Goal: Task Accomplishment & Management: Use online tool/utility

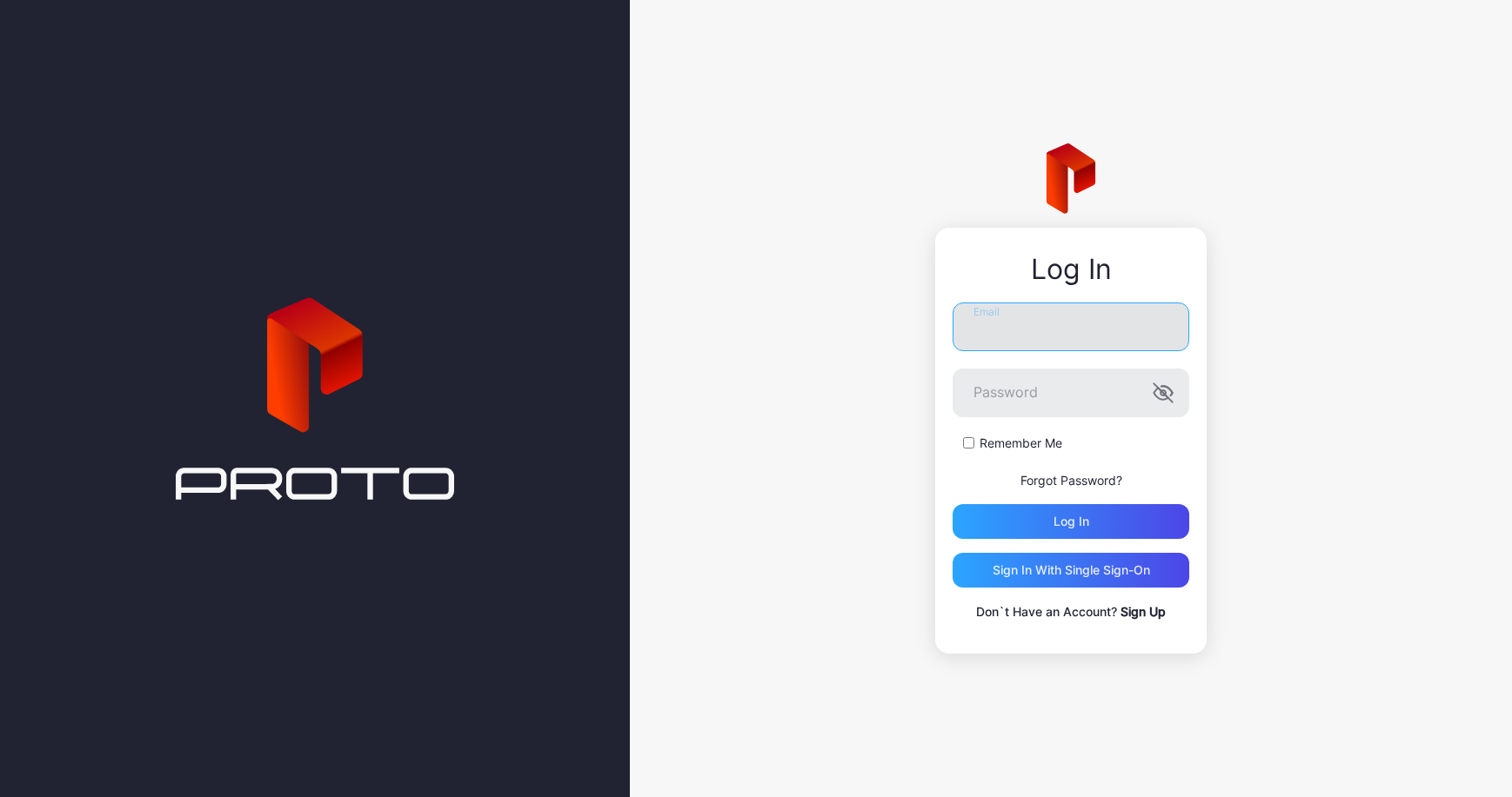
click at [807, 332] on input "Email" at bounding box center [1071, 327] width 237 height 49
type input "**********"
click at [807, 505] on button "Log in" at bounding box center [1071, 522] width 237 height 35
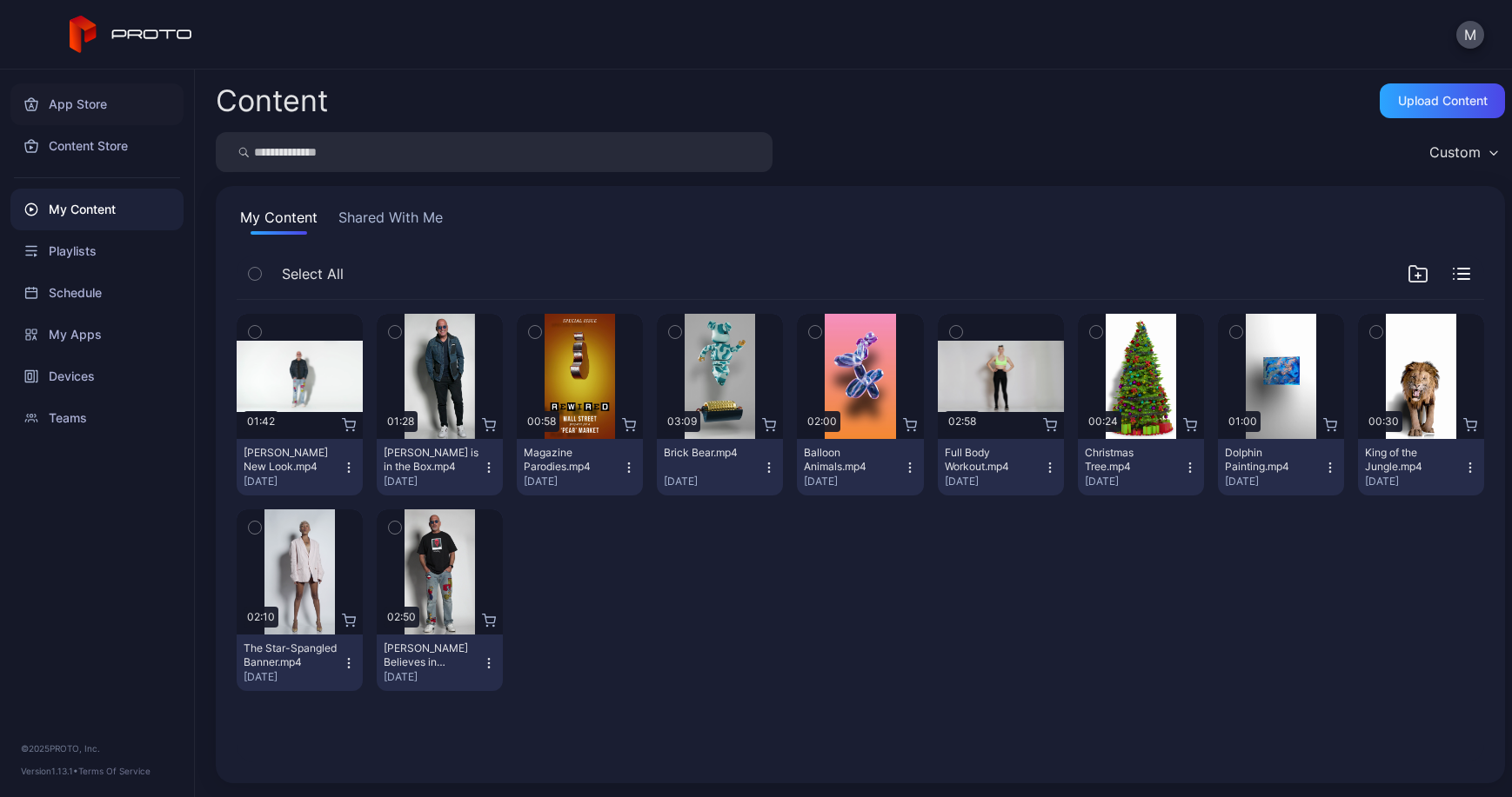
click at [122, 105] on div "App Store" at bounding box center [97, 104] width 173 height 41
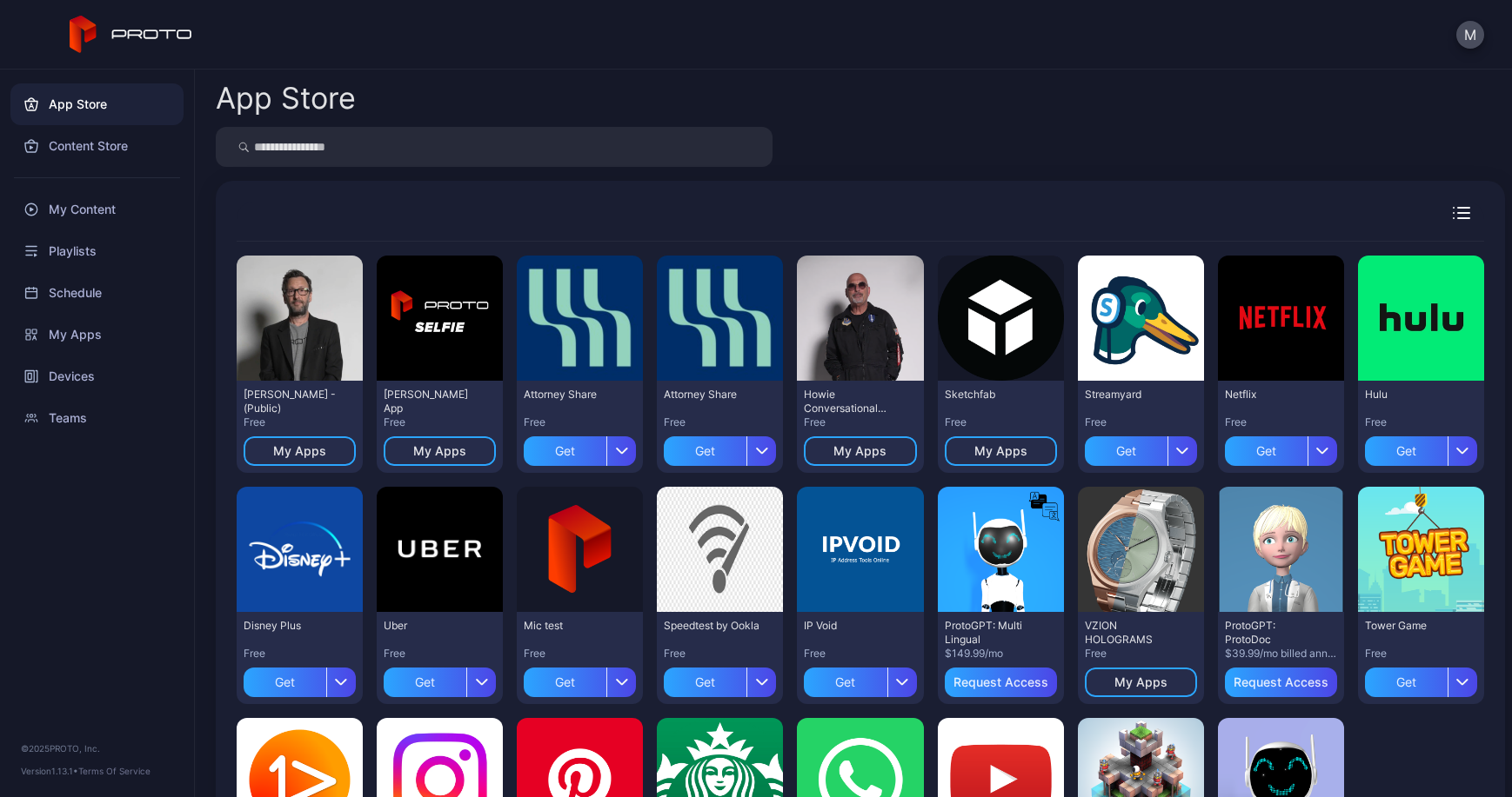
click at [365, 157] on input "search" at bounding box center [493, 147] width 557 height 40
click at [63, 336] on div "My Apps" at bounding box center [97, 334] width 173 height 41
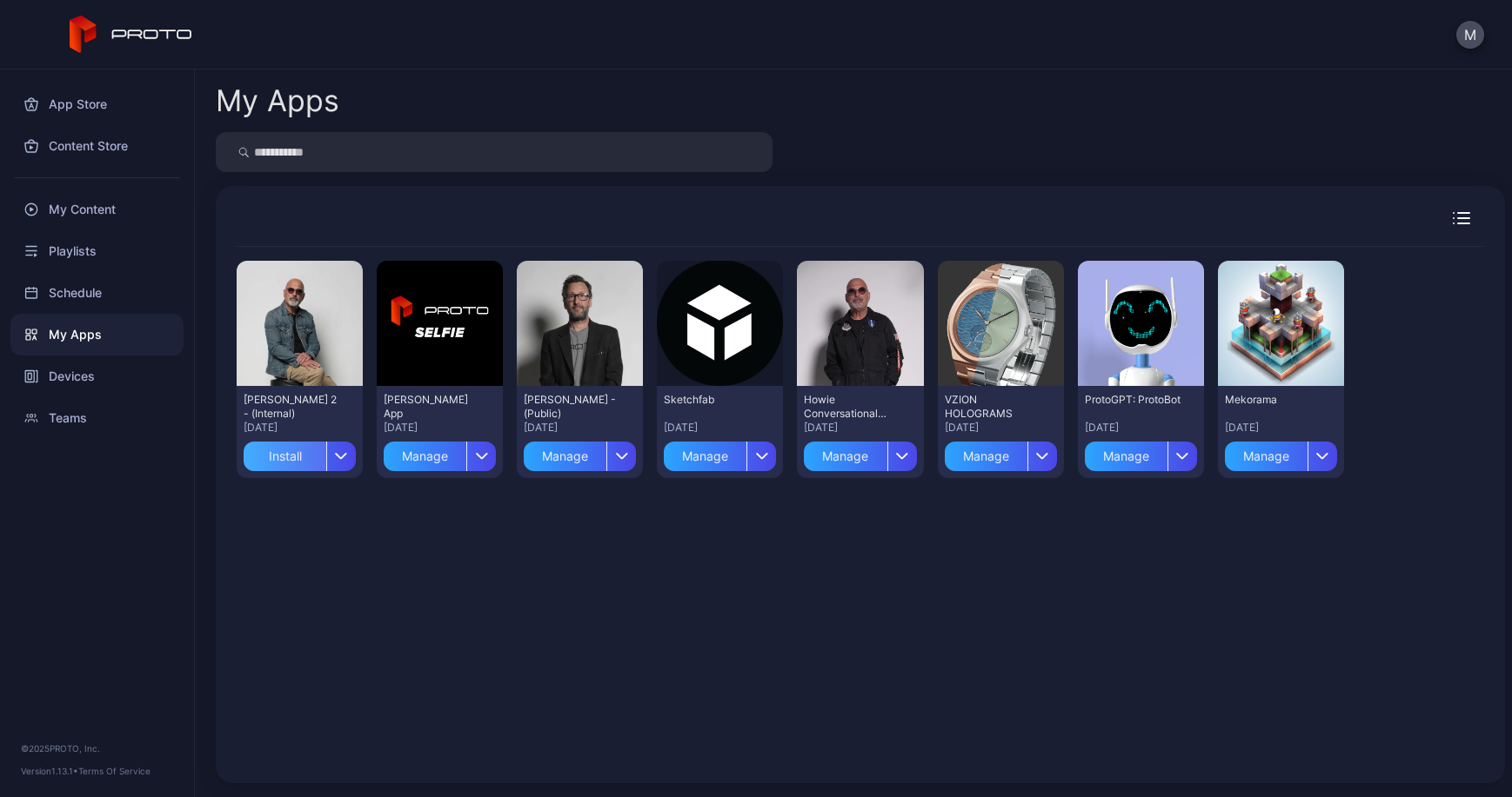
click at [304, 453] on div "Install" at bounding box center [285, 456] width 83 height 30
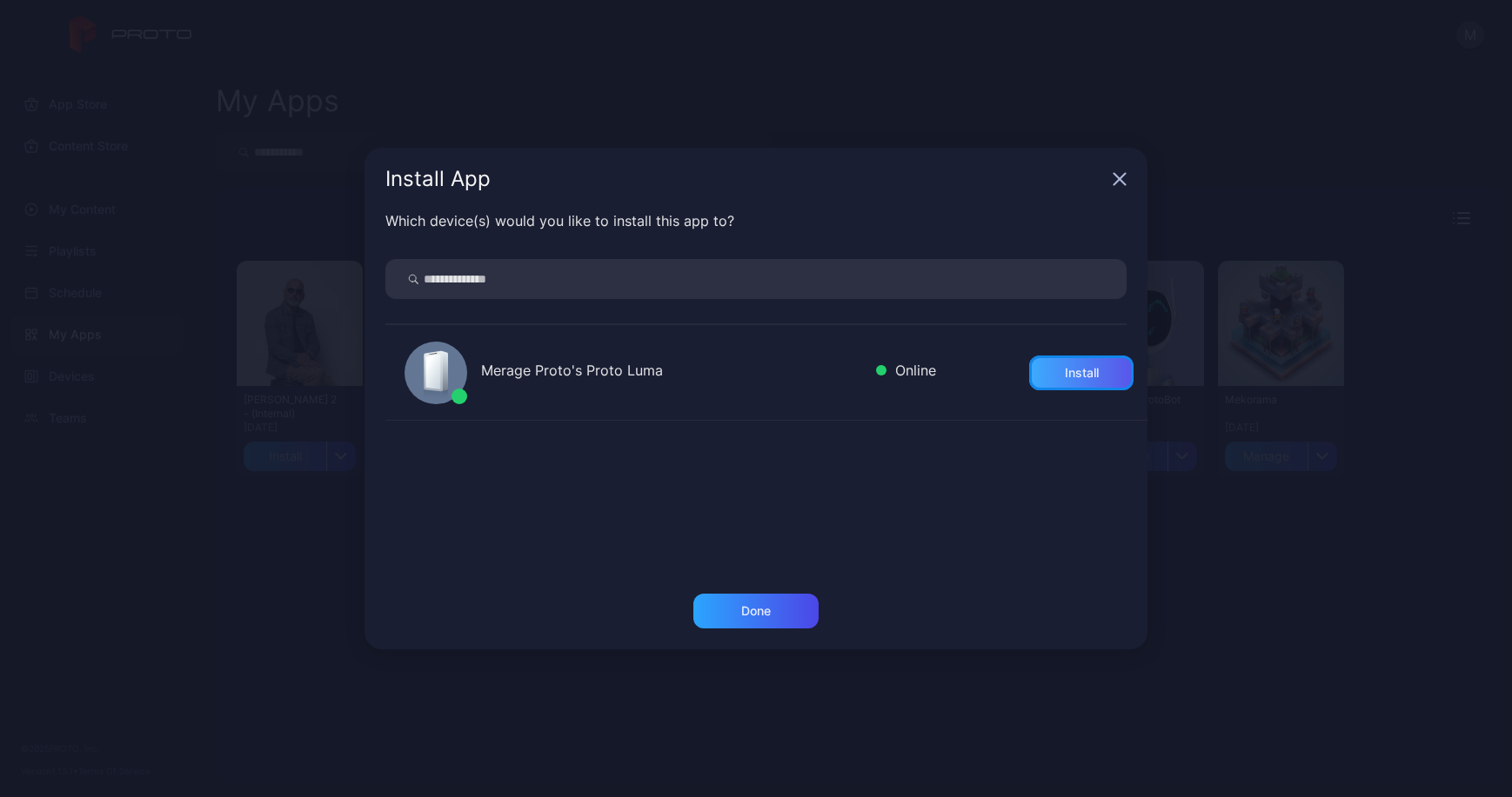
click at [1065, 366] on div "Install" at bounding box center [1081, 373] width 34 height 13
click at [762, 613] on div "Done" at bounding box center [755, 611] width 30 height 13
